Goal: Navigation & Orientation: Find specific page/section

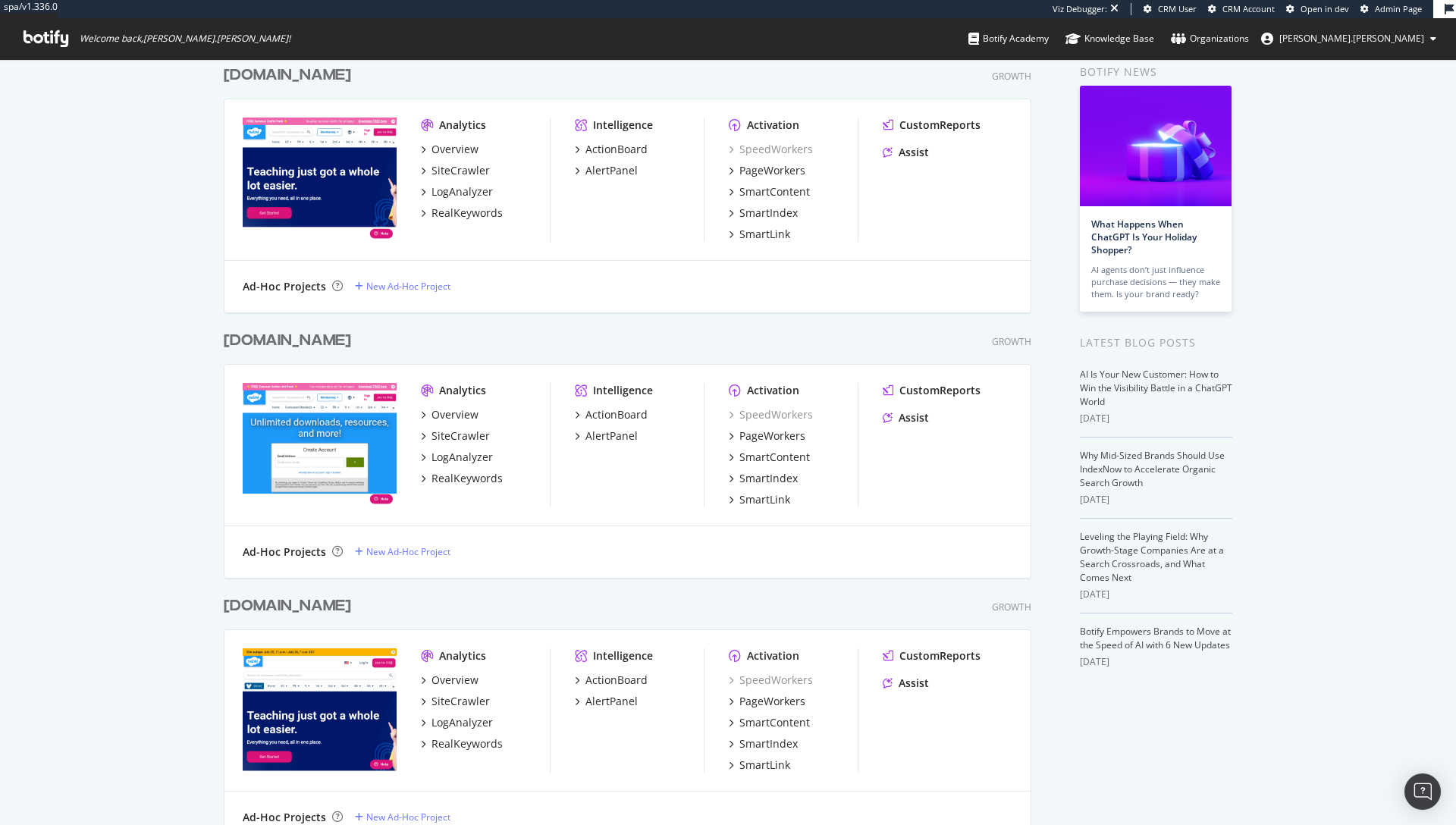
scroll to position [173, 0]
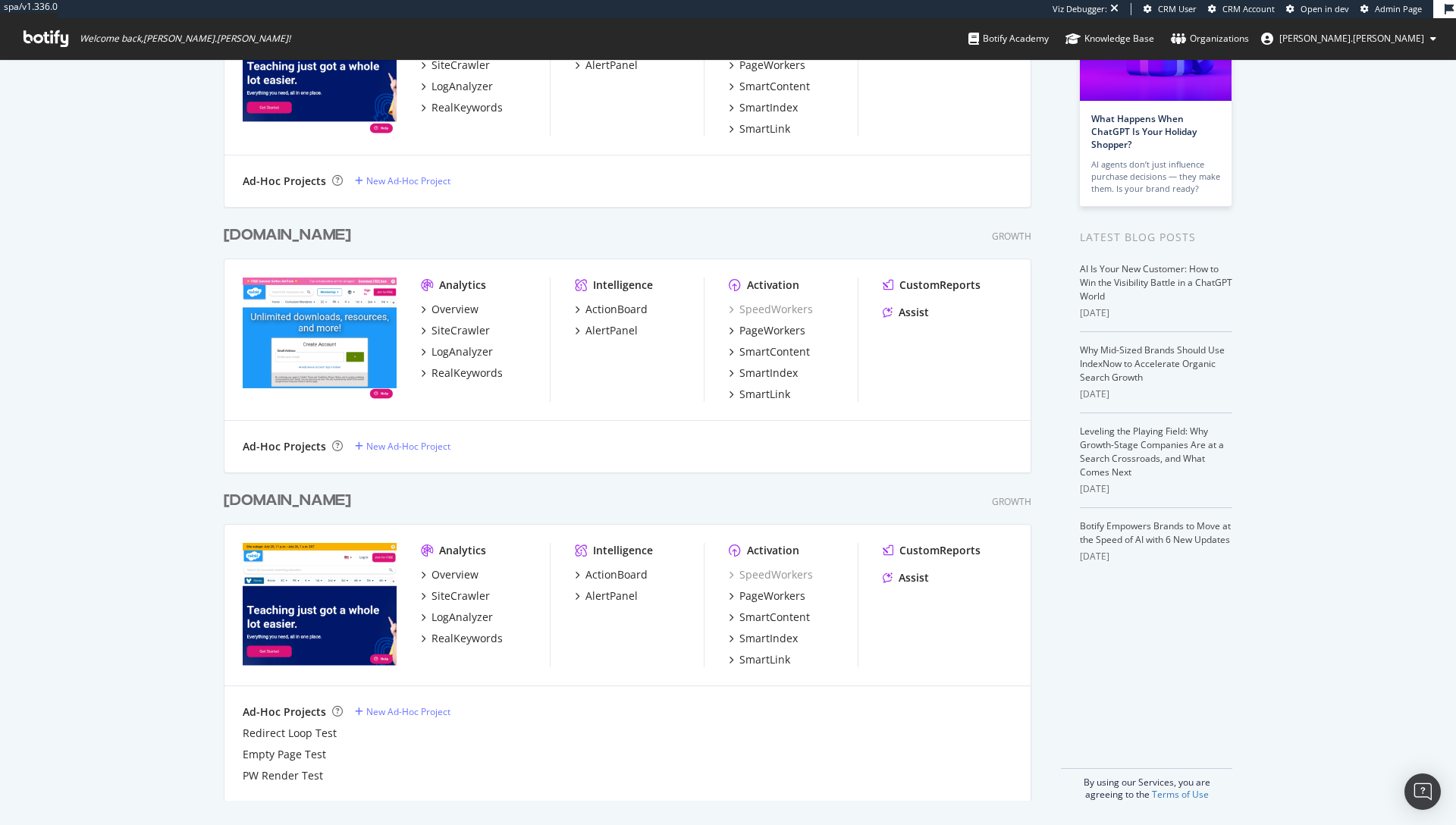
click at [260, 507] on div "[DOMAIN_NAME]" at bounding box center [287, 501] width 127 height 22
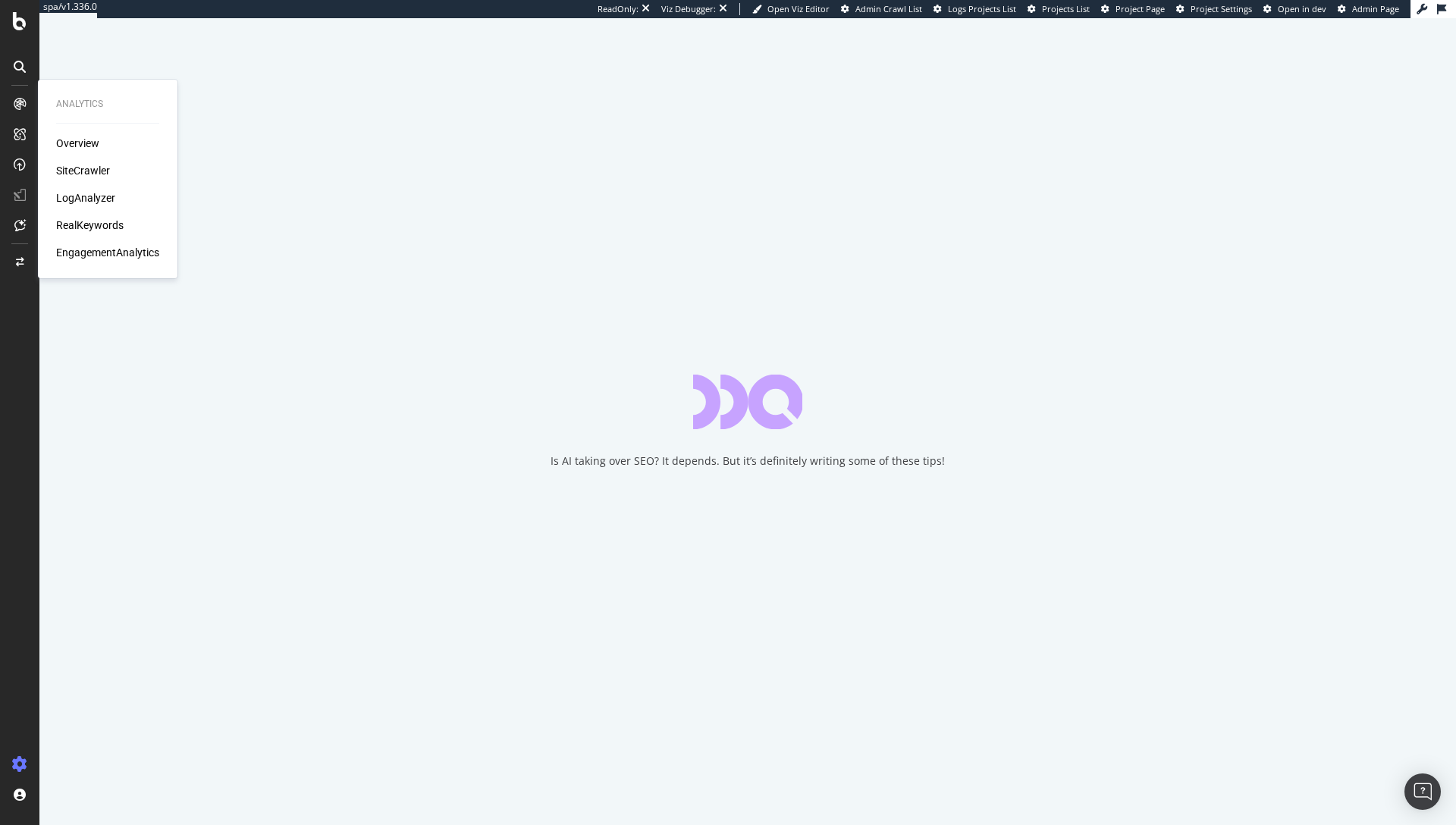
click at [107, 199] on div "LogAnalyzer" at bounding box center [85, 197] width 59 height 16
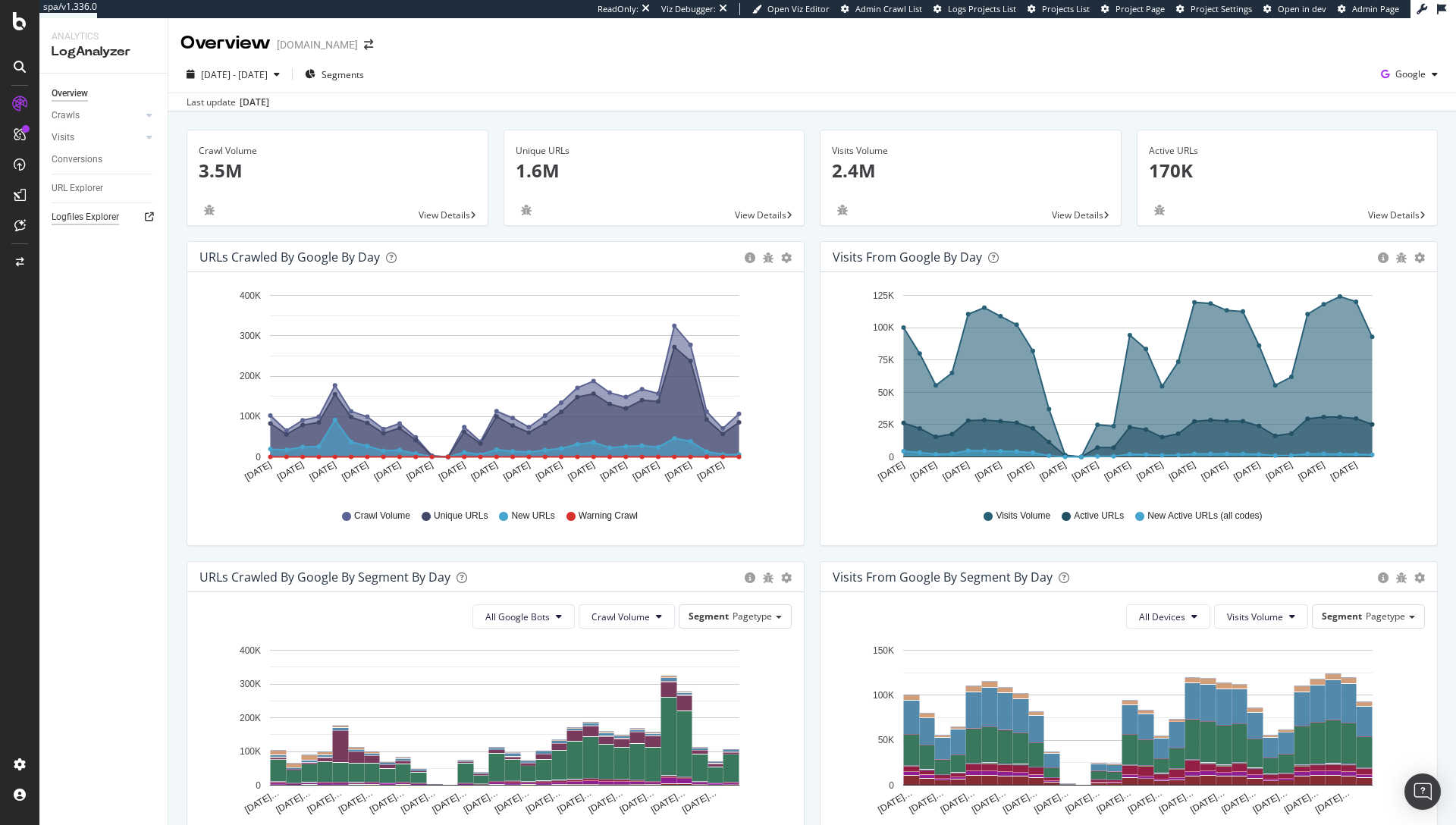
click at [94, 219] on div "Logfiles Explorer" at bounding box center [85, 216] width 67 height 16
